Goal: Task Accomplishment & Management: Use online tool/utility

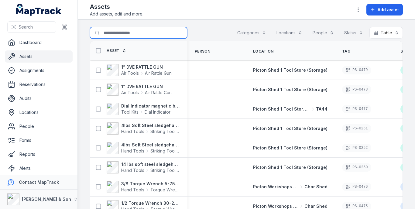
click at [131, 32] on input "Search for assets" at bounding box center [138, 33] width 97 height 12
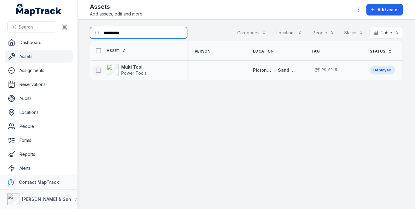
type input "**********"
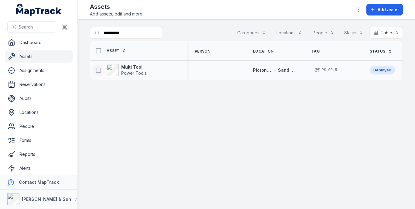
click at [97, 70] on icon at bounding box center [98, 70] width 6 height 6
click at [240, 197] on icon "button" at bounding box center [242, 195] width 6 height 6
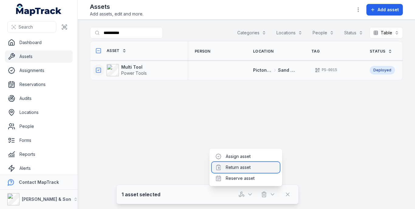
click at [246, 166] on div "Return asset" at bounding box center [246, 167] width 68 height 11
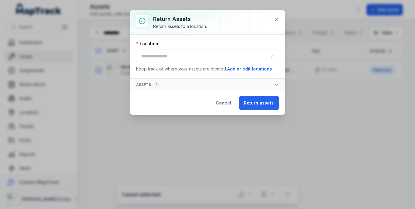
click at [179, 57] on div at bounding box center [207, 56] width 143 height 14
click at [189, 55] on button "button" at bounding box center [207, 56] width 143 height 14
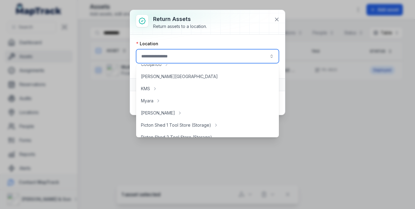
scroll to position [91, 0]
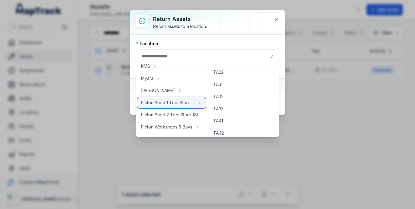
click at [178, 102] on span "Picton Shed 1 Tool Store (Storage)" at bounding box center [168, 103] width 54 height 6
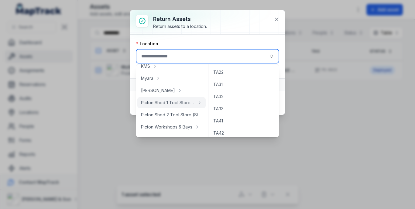
type input "**********"
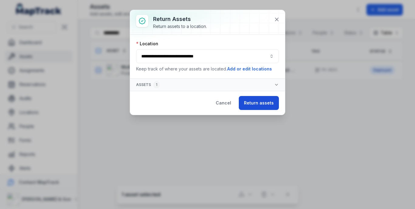
click at [261, 107] on button "Return assets" at bounding box center [259, 103] width 40 height 14
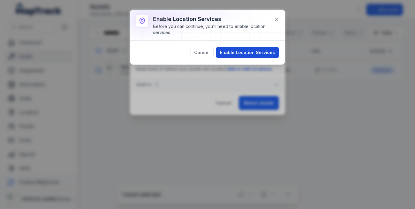
click at [246, 57] on button "Enable Location Services" at bounding box center [247, 53] width 63 height 12
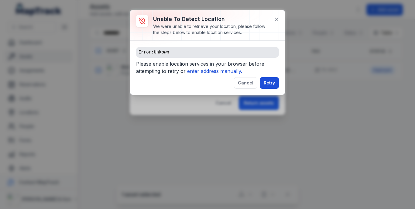
click at [265, 85] on button "Retry" at bounding box center [269, 83] width 19 height 12
click at [276, 21] on icon at bounding box center [277, 19] width 6 height 6
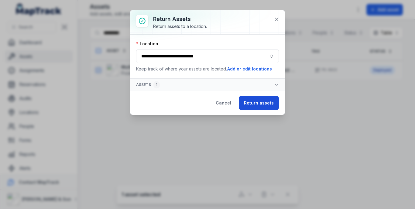
click at [250, 105] on button "Return assets" at bounding box center [259, 103] width 40 height 14
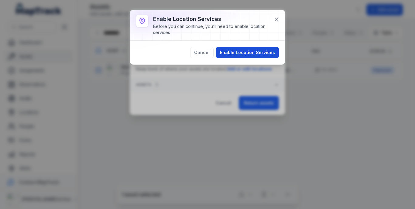
click at [250, 55] on button "Enable Location Services" at bounding box center [247, 53] width 63 height 12
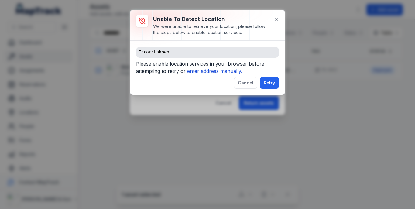
click at [212, 71] on icon "enter address manually." at bounding box center [214, 71] width 55 height 6
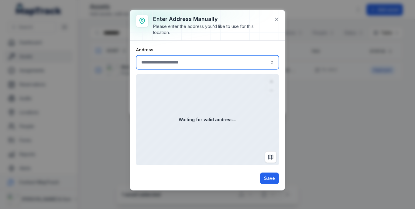
click at [204, 59] on input ":r1h:-form-item-label" at bounding box center [207, 62] width 143 height 14
type input "**********"
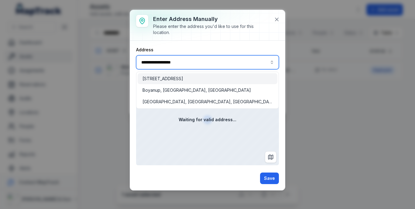
click at [183, 77] on span "[STREET_ADDRESS]" at bounding box center [163, 79] width 41 height 6
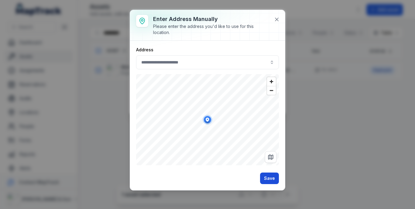
click at [274, 177] on button "Save" at bounding box center [269, 179] width 19 height 12
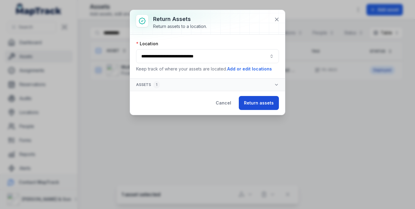
click at [254, 104] on button "Return assets" at bounding box center [259, 103] width 40 height 14
